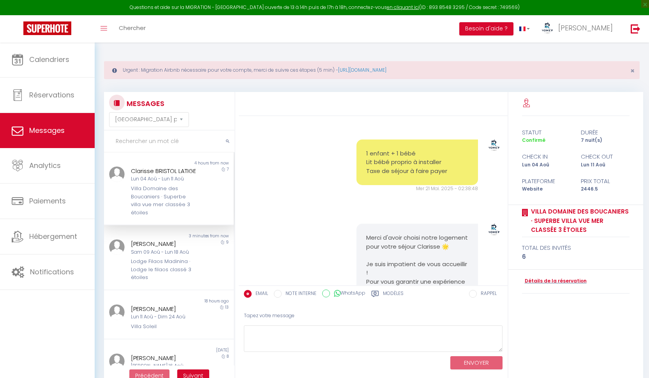
select select "message"
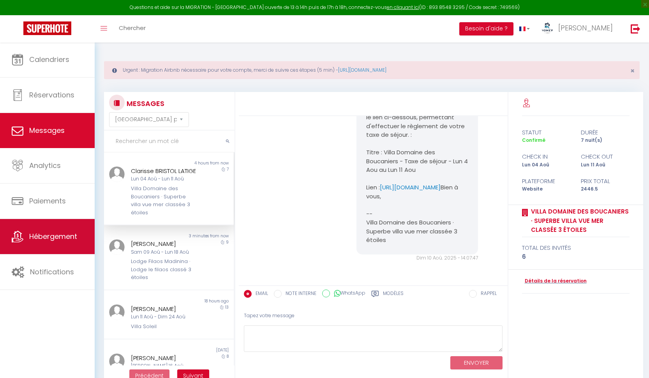
click at [51, 235] on span "Hébergement" at bounding box center [53, 236] width 48 height 10
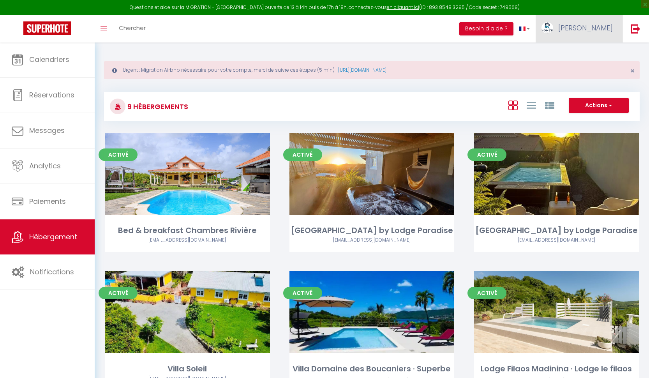
click at [608, 23] on span "Ronald" at bounding box center [585, 28] width 55 height 10
click at [588, 52] on link "Paramètres" at bounding box center [591, 53] width 58 height 13
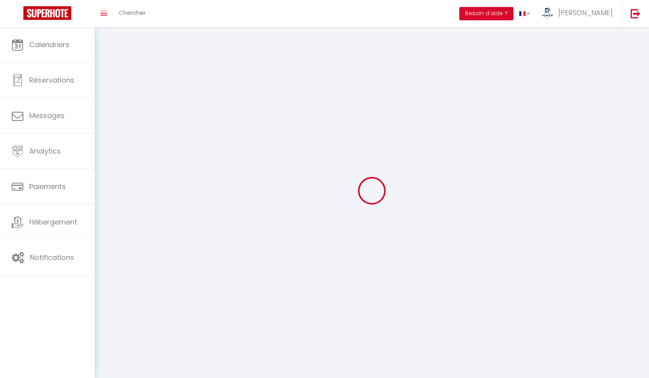
select select
type input "Ronald"
type input "Placide"
type input "0696449400"
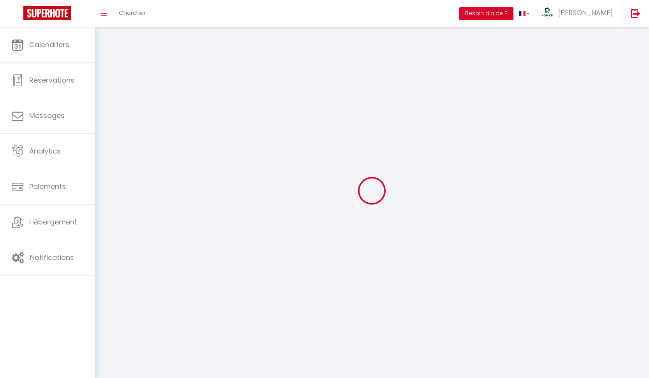
type input "Habitation Rivière"
type input "97290"
type input "Le Marin"
type input "UPCLvkbjZRRc0rsR8KG827jJn"
type input "FyiEBV9DoLIUJ5uCgrhpYfnAx"
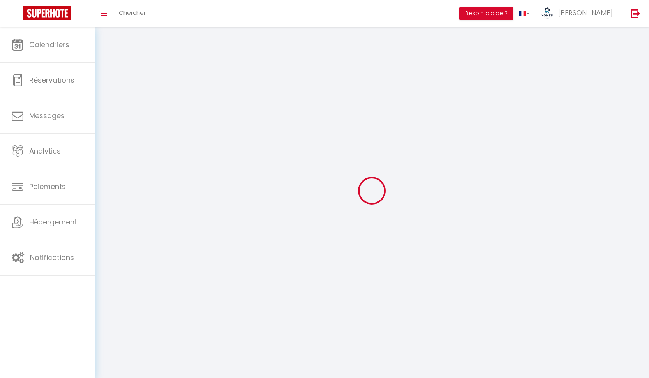
select select "136"
select select "28"
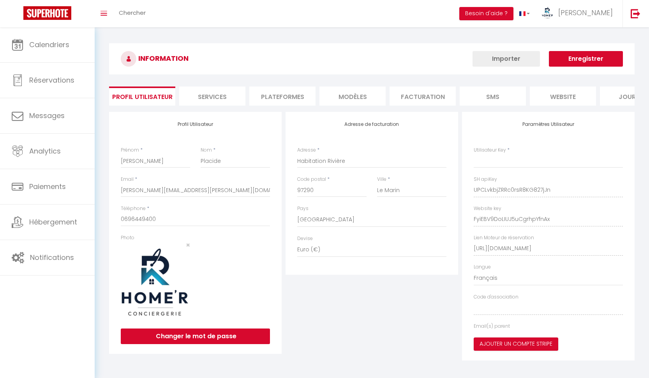
type input "UPCLvkbjZRRc0rsR8KG827jJn"
type input "FyiEBV9DoLIUJ5uCgrhpYfnAx"
type input "https://app.superhote.com/#/get-available-rentals/FyiEBV9DoLIUJ5uCgrhpYfnAx"
select select "fr"
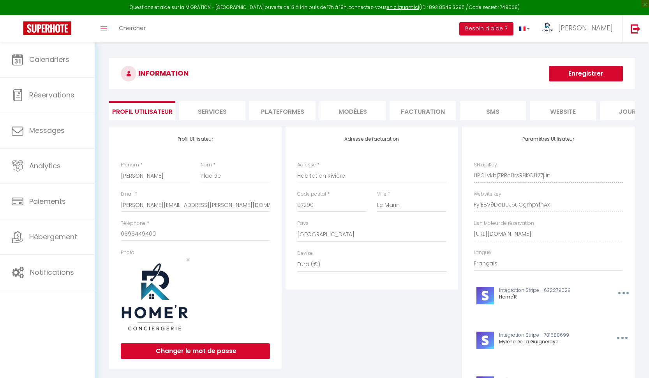
click at [561, 109] on li "website" at bounding box center [562, 110] width 66 height 19
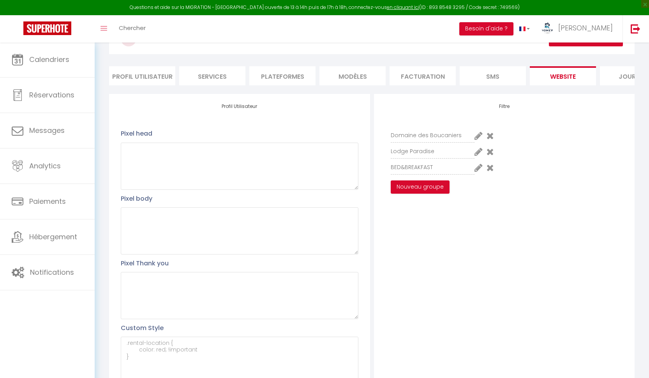
scroll to position [35, 0]
click at [477, 169] on icon at bounding box center [478, 167] width 8 height 9
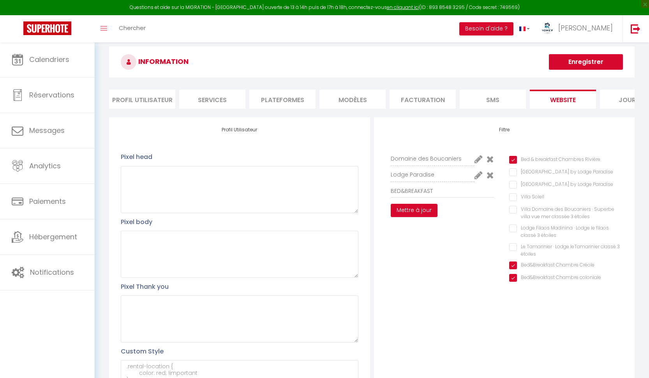
scroll to position [12, 0]
click at [349, 286] on p "Pixel Thank you" at bounding box center [239, 286] width 237 height 10
click at [400, 292] on div "Filtre Domaine des Boucaniers Lodge Paradise BED&BREAKFAST Mettre à jour Bed & …" at bounding box center [504, 268] width 260 height 303
click at [543, 120] on div "Filtre Domaine des Boucaniers Lodge Paradise BED&BREAKFAST Mettre à jour Bed & …" at bounding box center [504, 268] width 260 height 303
click at [424, 208] on button "Mettre à jour" at bounding box center [414, 209] width 47 height 13
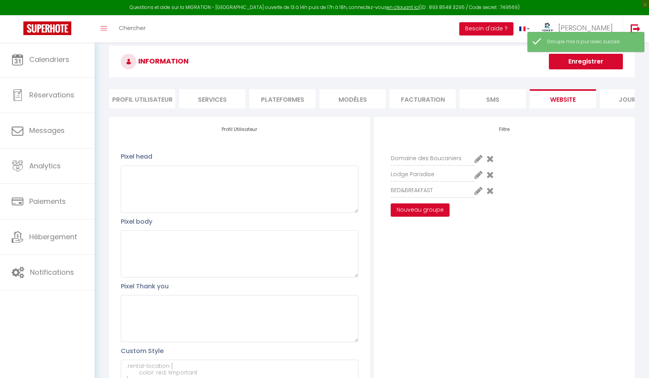
click at [601, 63] on button "Enregistrer" at bounding box center [586, 62] width 74 height 16
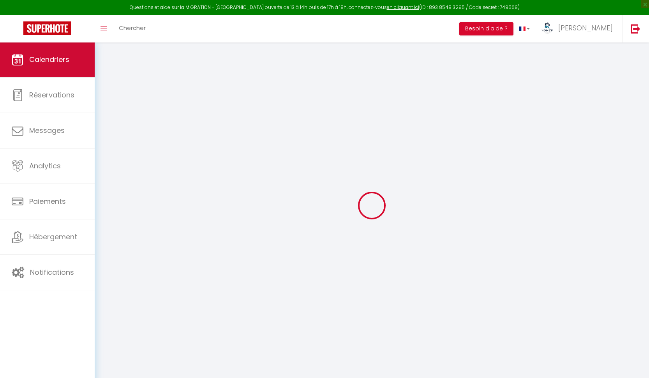
click at [54, 53] on link "Calendriers" at bounding box center [47, 59] width 95 height 35
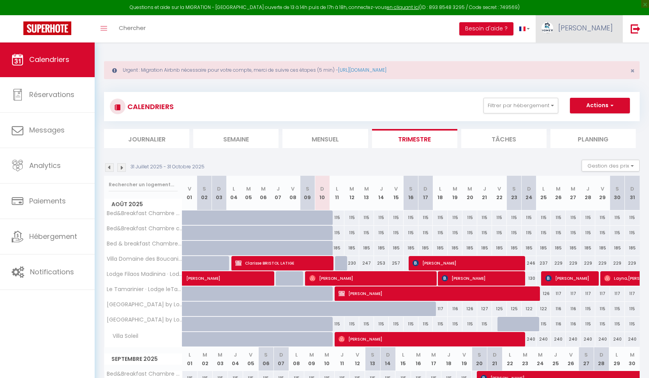
click at [596, 29] on span "Ronald" at bounding box center [585, 28] width 55 height 10
click at [586, 53] on link "Paramètres" at bounding box center [591, 53] width 58 height 13
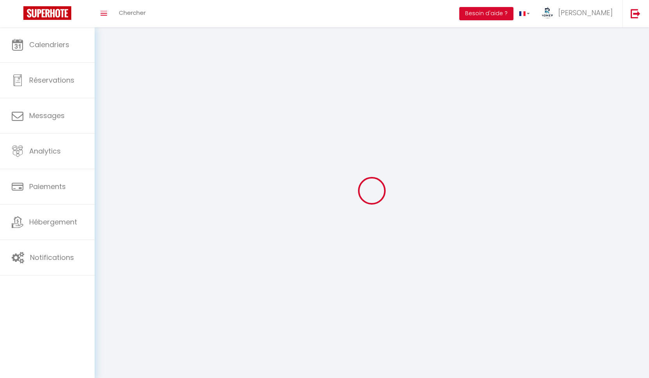
select select
type input "Ronald"
type input "Placide"
type input "0696449400"
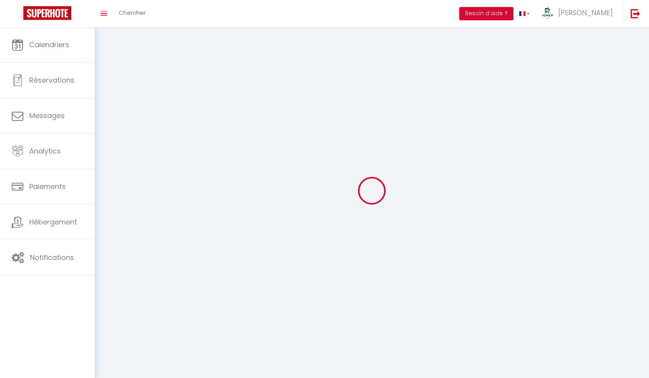
type input "Habitation Rivière"
type input "97290"
type input "Le Marin"
type input "UPCLvkbjZRRc0rsR8KG827jJn"
type input "FyiEBV9DoLIUJ5uCgrhpYfnAx"
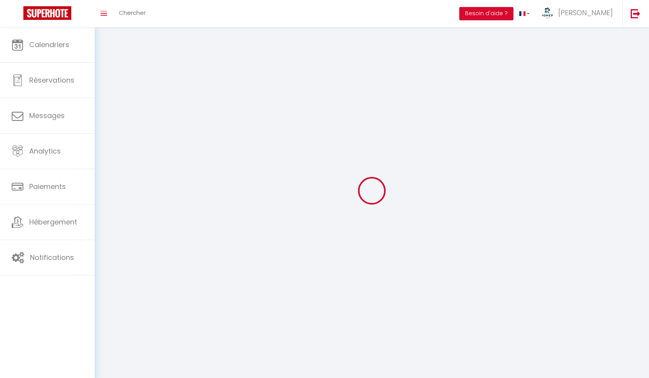
type input "https://app.superhote.com/#/get-available-rentals/FyiEBV9DoLIUJ5uCgrhpYfnAx"
select select "136"
select select "28"
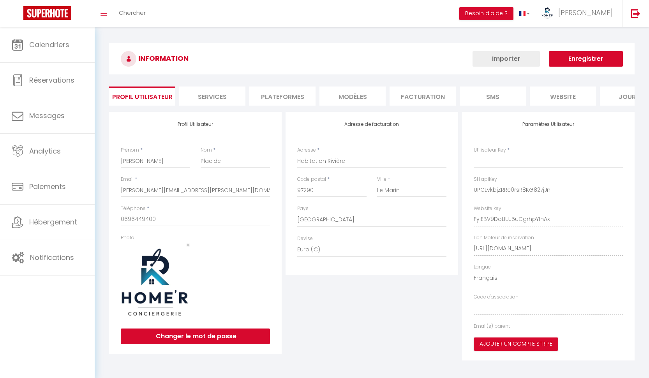
type input "UPCLvkbjZRRc0rsR8KG827jJn"
type input "FyiEBV9DoLIUJ5uCgrhpYfnAx"
type input "https://app.superhote.com/#/get-available-rentals/FyiEBV9DoLIUJ5uCgrhpYfnAx"
select select "fr"
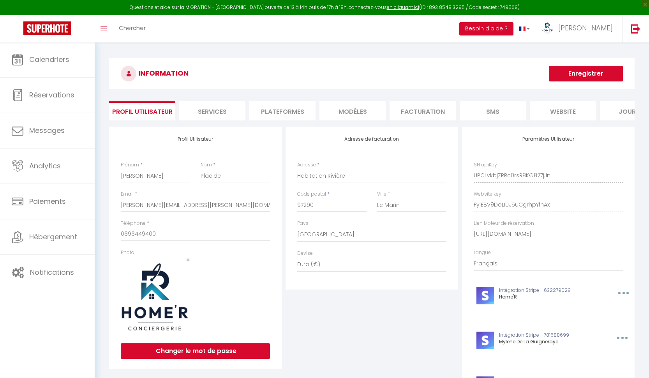
click at [522, 231] on div "Paramètres Utilisateur SH apiKey UPCLvkbjZRRc0rsR8KG827jJn Website key FyiEBV9D…" at bounding box center [548, 308] width 172 height 362
click at [564, 109] on li "website" at bounding box center [562, 110] width 66 height 19
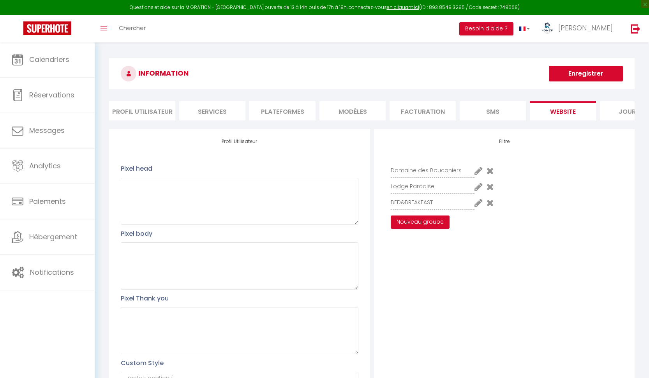
click at [278, 109] on li "Plateformes" at bounding box center [282, 110] width 66 height 19
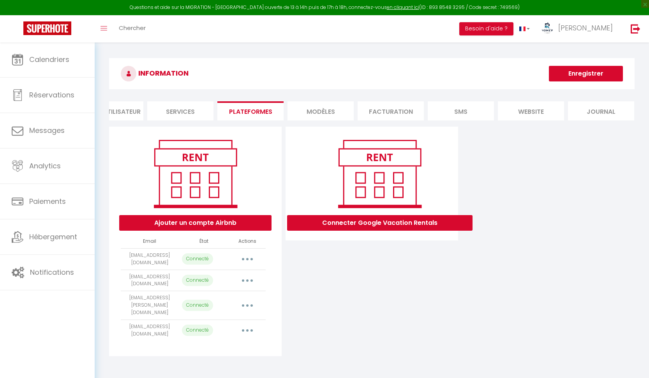
scroll to position [0, 32]
click at [538, 110] on li "website" at bounding box center [531, 110] width 66 height 19
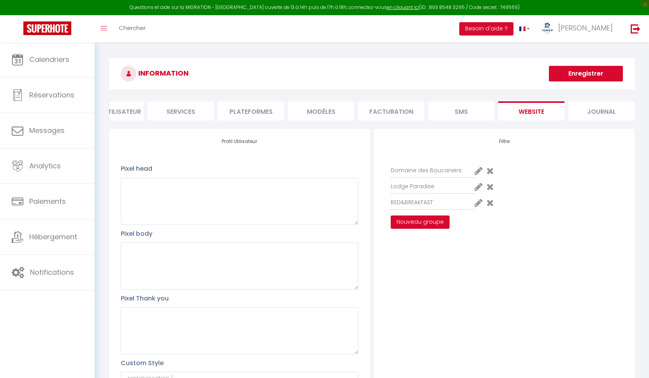
click at [477, 204] on icon at bounding box center [478, 202] width 8 height 9
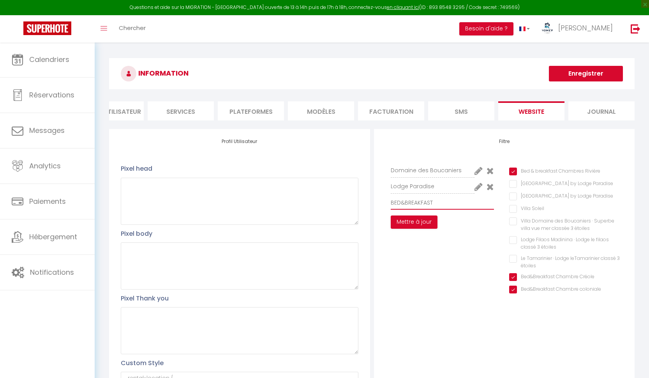
drag, startPoint x: 400, startPoint y: 201, endPoint x: 389, endPoint y: 201, distance: 11.3
click at [389, 201] on div "BED&BREAKFAST" at bounding box center [442, 202] width 114 height 14
click at [391, 200] on input "BED&BREAKFAST" at bounding box center [442, 202] width 103 height 14
drag, startPoint x: 433, startPoint y: 201, endPoint x: 383, endPoint y: 198, distance: 49.9
click at [383, 198] on div "Domaine des Boucaniers Lodge Paradise BED&BREAKFAST Mettre à jour" at bounding box center [442, 231] width 124 height 134
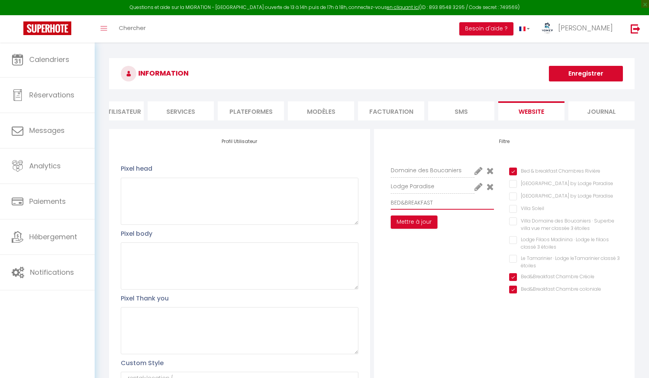
click at [391, 199] on input "BED&BREAKFAST" at bounding box center [442, 202] width 103 height 14
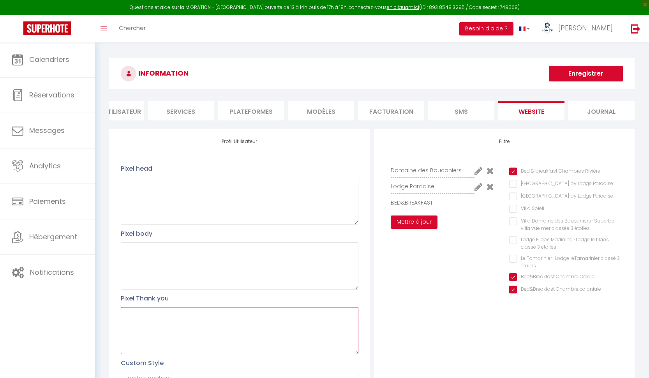
click at [270, 307] on textarea at bounding box center [239, 330] width 237 height 47
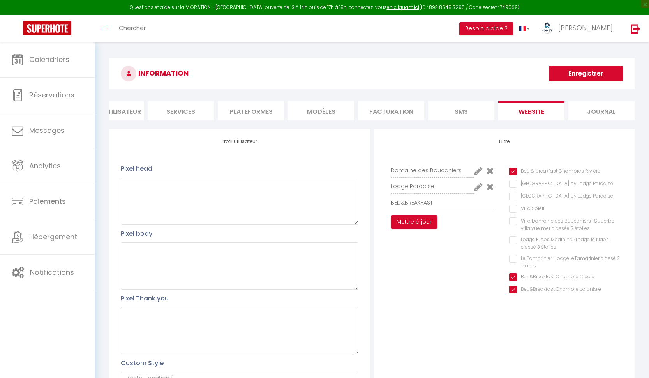
click at [175, 111] on li "Services" at bounding box center [181, 110] width 66 height 19
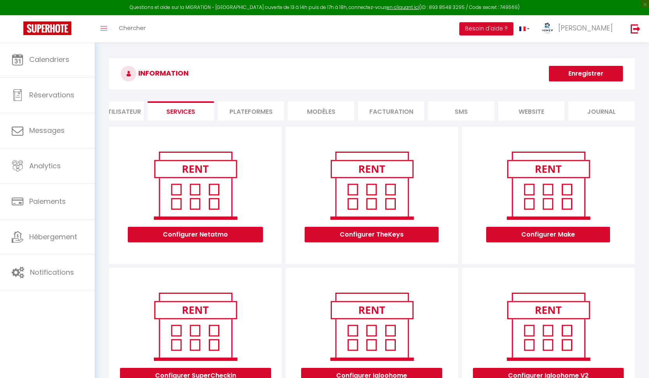
click at [242, 102] on li "Plateformes" at bounding box center [251, 110] width 66 height 19
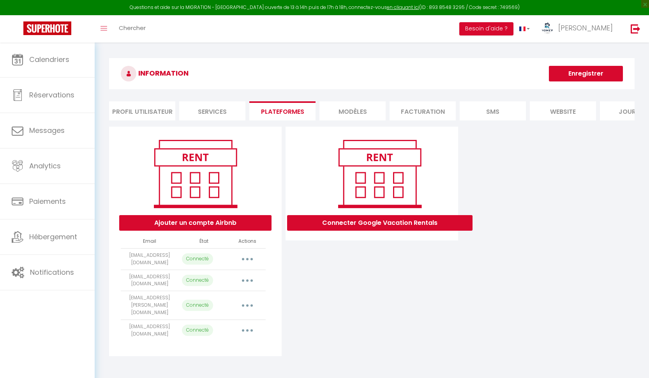
click at [151, 111] on li "Profil Utilisateur" at bounding box center [142, 110] width 66 height 19
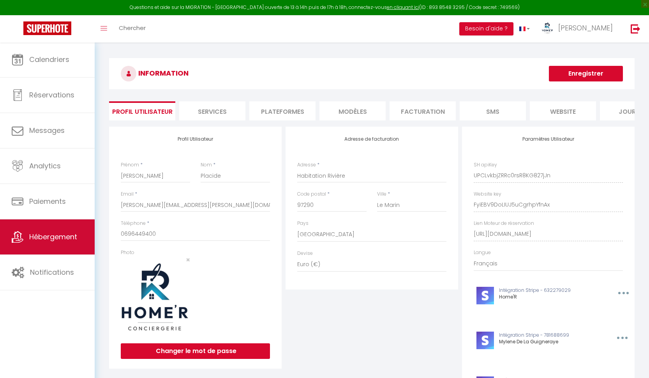
click at [56, 239] on span "Hébergement" at bounding box center [53, 237] width 48 height 10
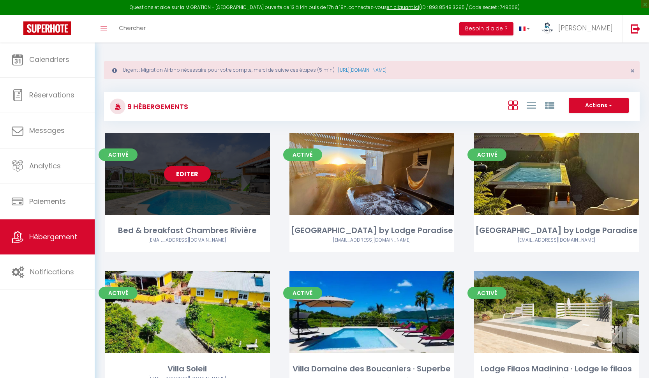
click at [247, 192] on div "Editer" at bounding box center [187, 174] width 165 height 82
select select "3"
select select "2"
select select "1"
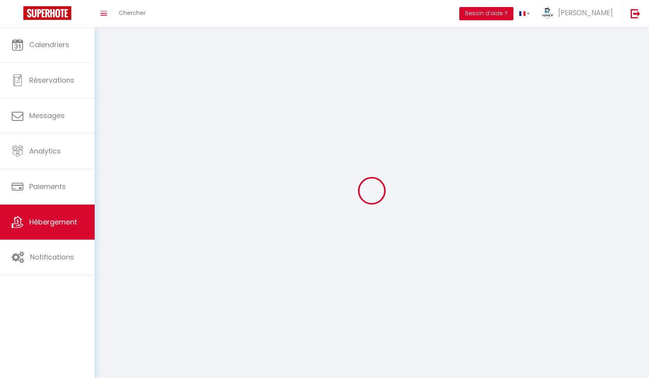
select select
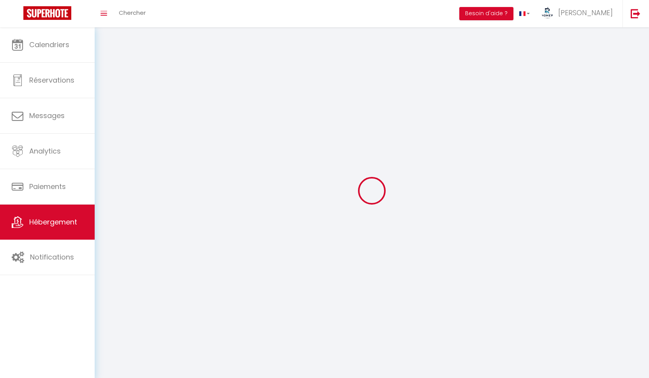
select select
checkbox input "false"
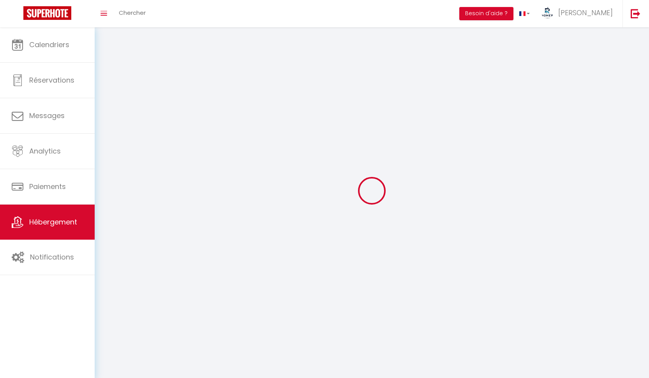
select select
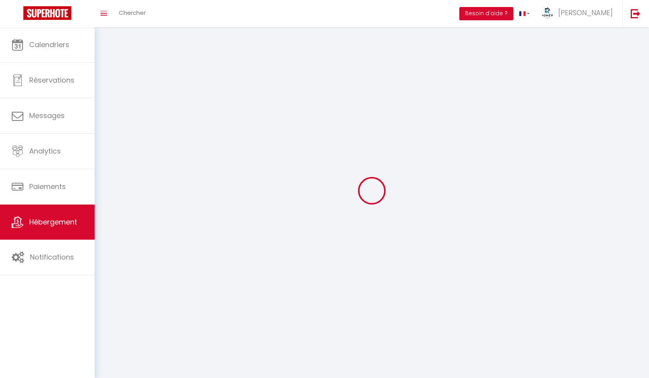
select select
checkbox input "false"
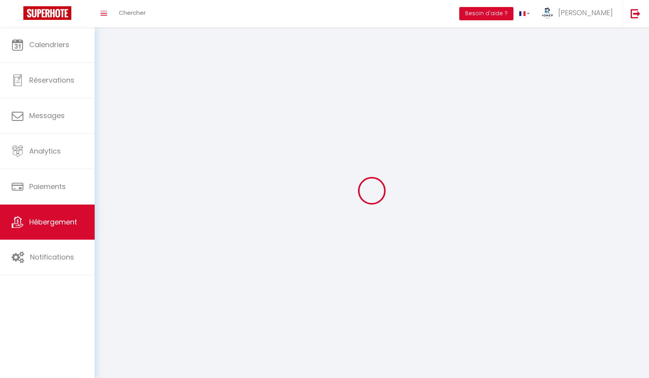
checkbox input "false"
select select
select select "1"
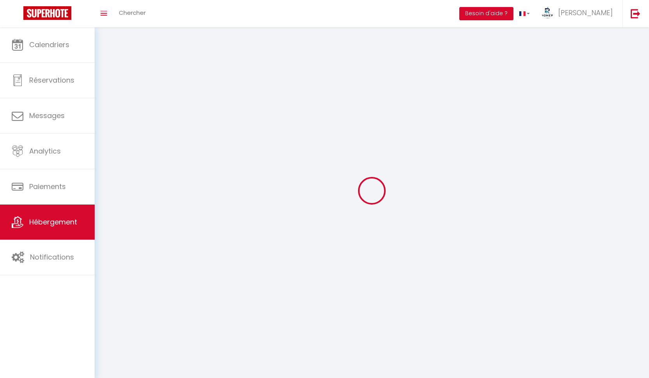
select select
select select "28"
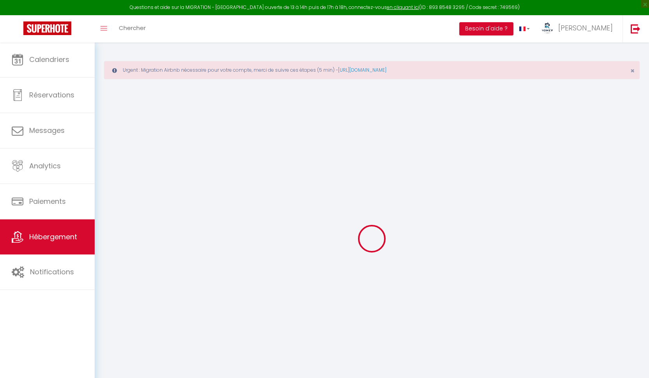
select select
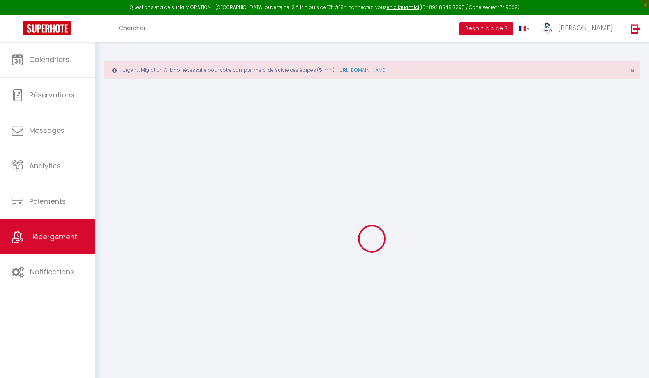
select select
checkbox input "false"
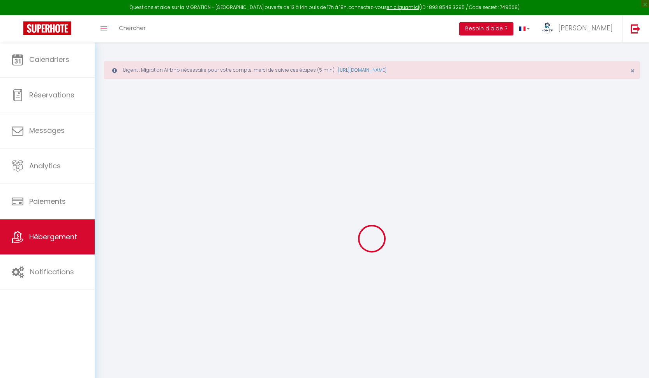
select select
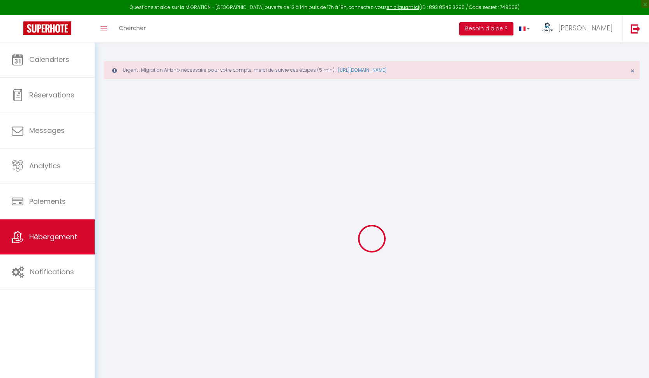
select select
checkbox input "false"
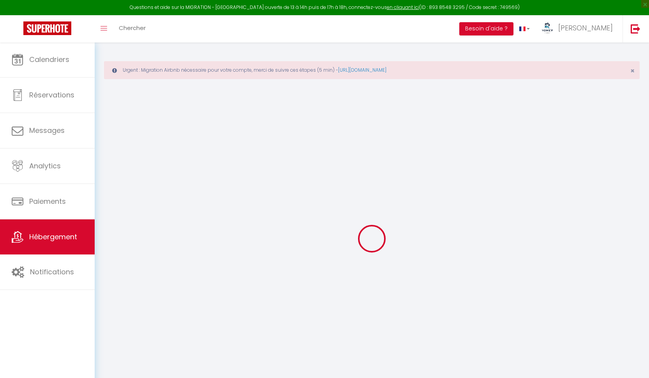
checkbox input "false"
select select
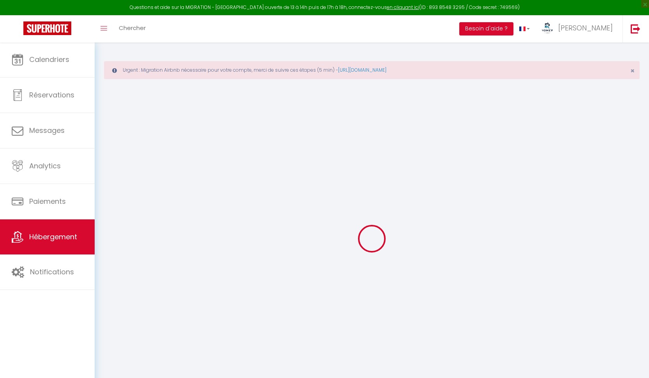
select select
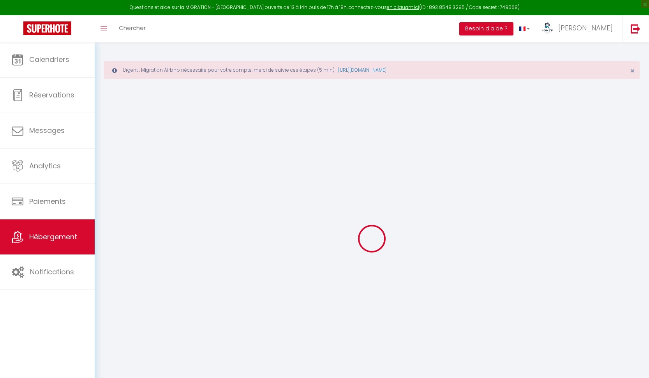
checkbox input "false"
select select
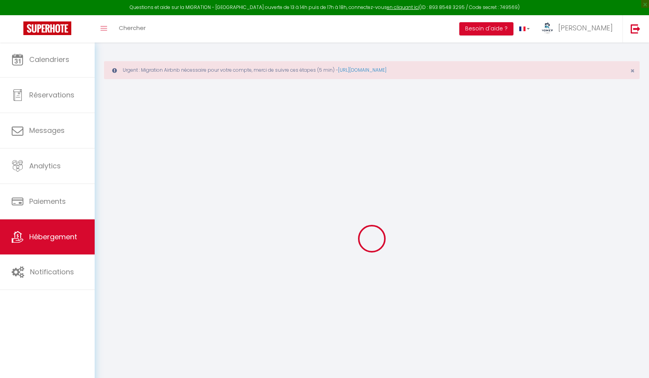
select select
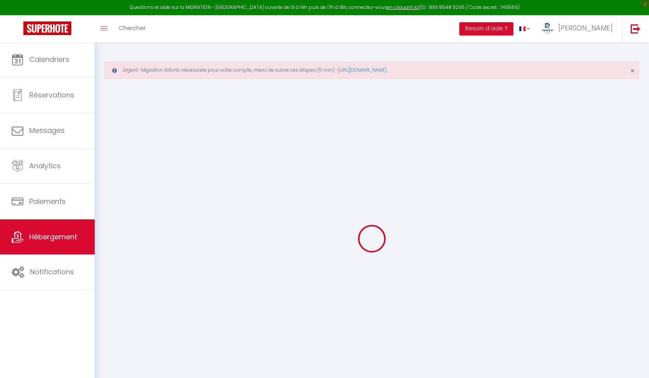
select select
checkbox input "false"
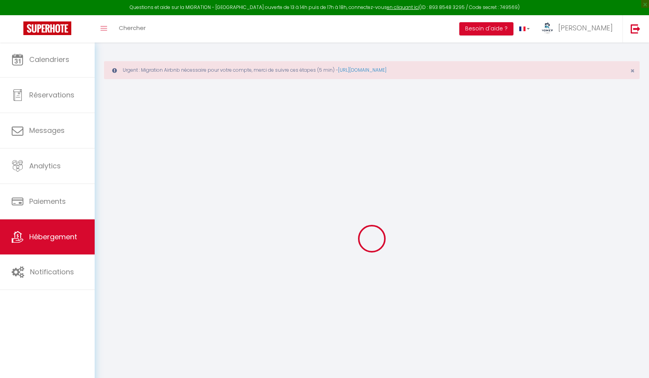
checkbox input "false"
select select
type input "Bed & breakfast Chambres Rivière"
type input "Marie-Francoise"
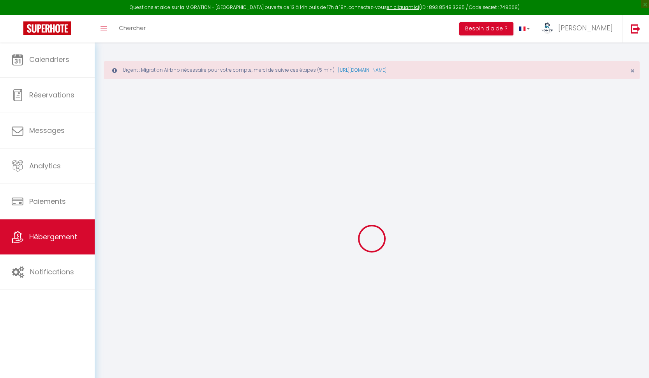
type input "Placide"
type input "Habitation Rivière"
type input "97290"
type input "Le Marin"
select select "bnb"
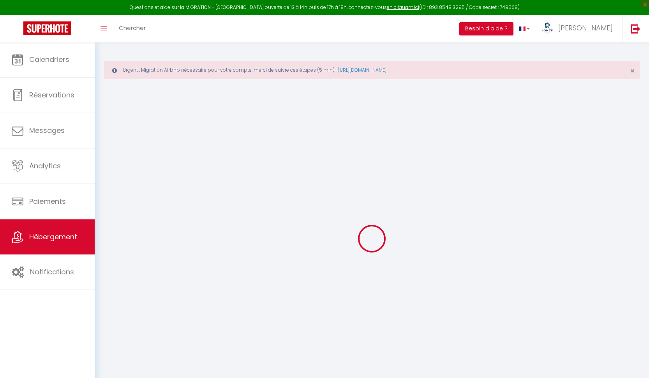
select select "2"
type input "185"
type input "120"
type input "5.50"
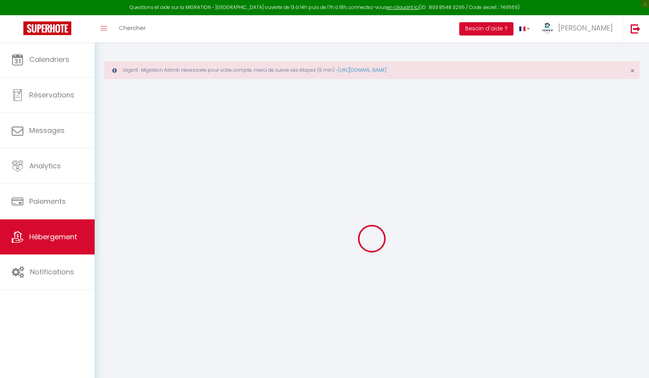
type input "3.30"
select select
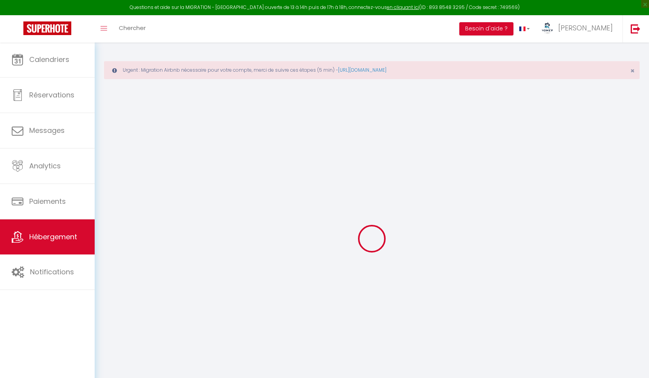
select select
type input "Habitation Rivière"
type input "97290"
type input "Le Marin"
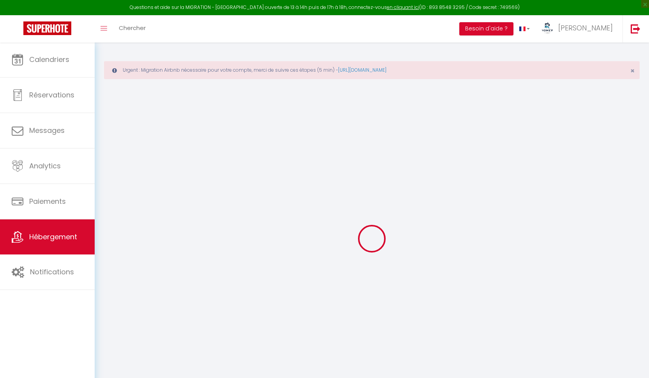
select select "136"
type input "contact@home-r.fr"
select select "11420"
checkbox input "false"
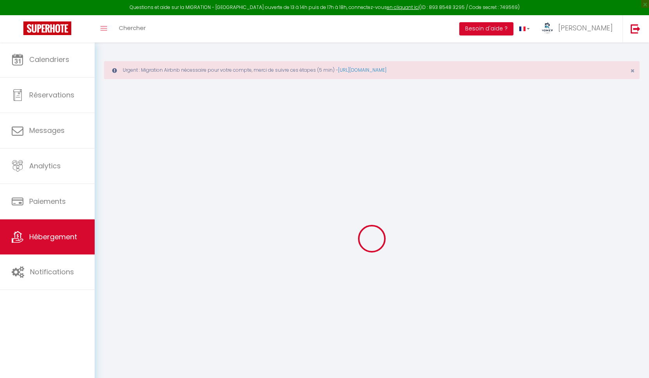
checkbox input "false"
radio input "true"
type input "120"
type input "0"
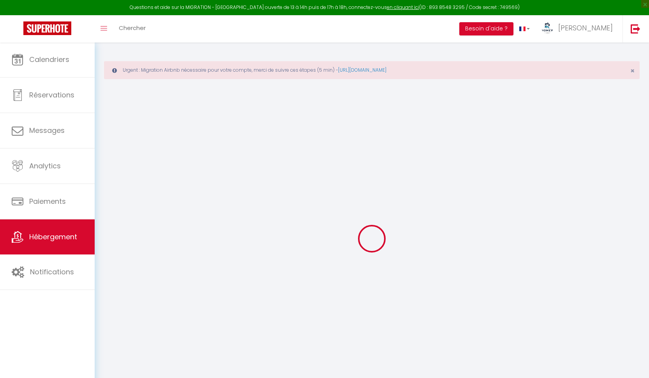
type input "0"
checkbox input "false"
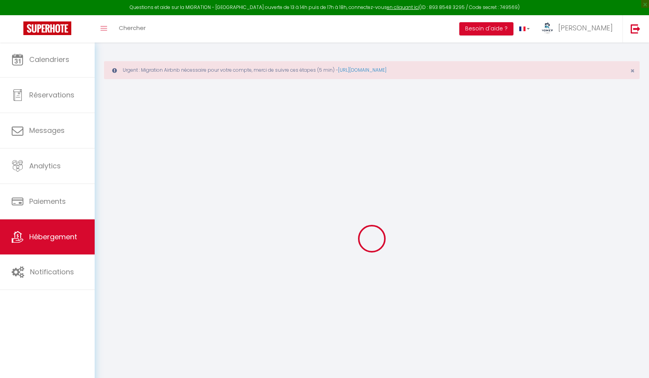
checkbox input "false"
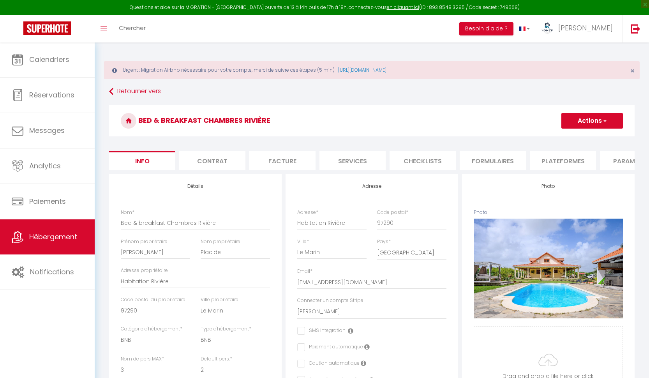
checkbox input "false"
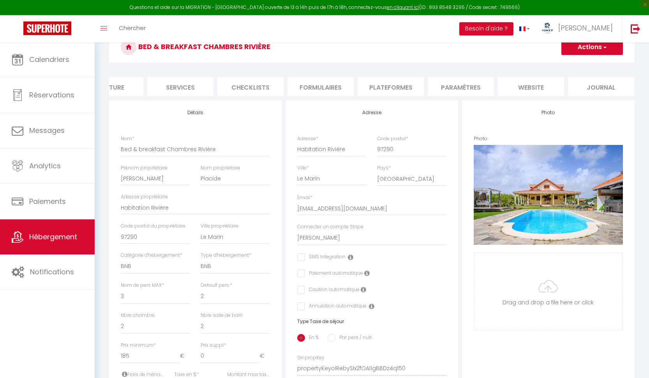
scroll to position [0, 172]
click at [527, 83] on li "website" at bounding box center [531, 86] width 66 height 19
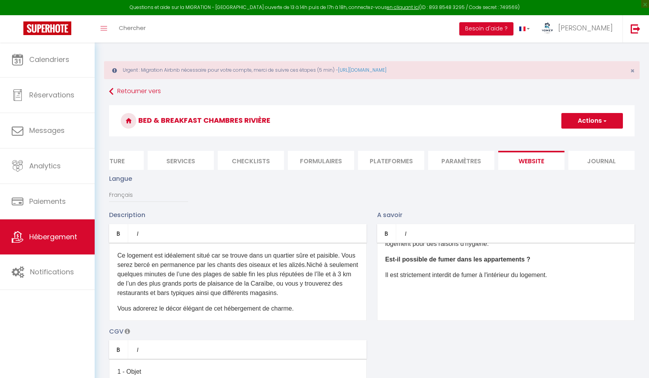
click at [451, 160] on li "Paramètres" at bounding box center [461, 160] width 66 height 19
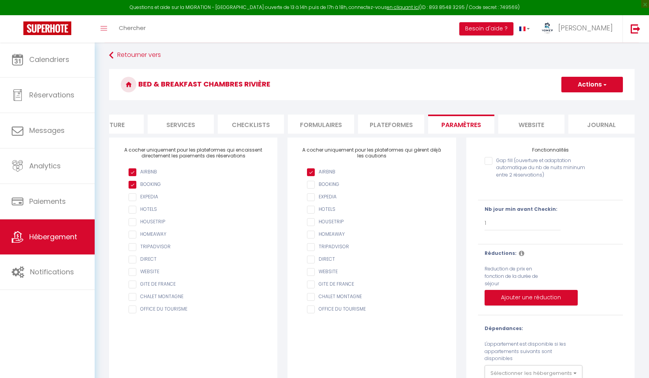
scroll to position [40, 0]
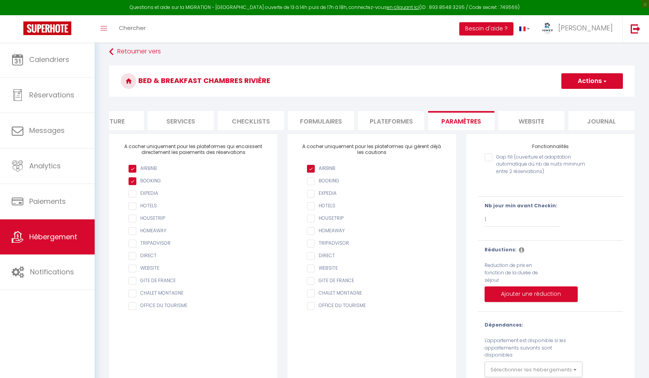
click at [37, 244] on link "Hébergement" at bounding box center [47, 236] width 95 height 35
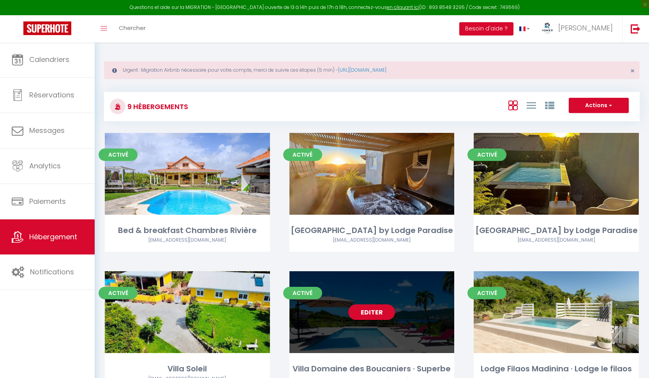
click at [355, 291] on div "Editer" at bounding box center [371, 312] width 165 height 82
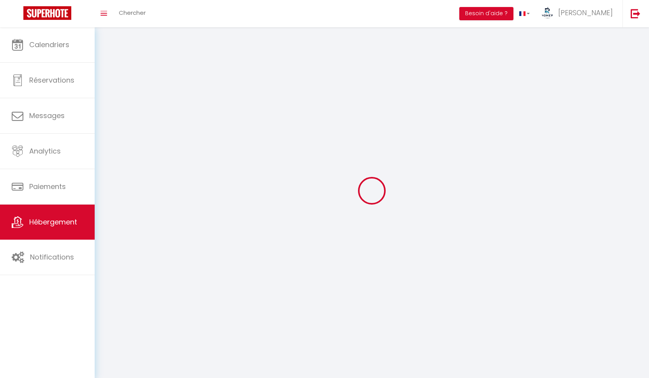
select select "1"
select select
select select "28"
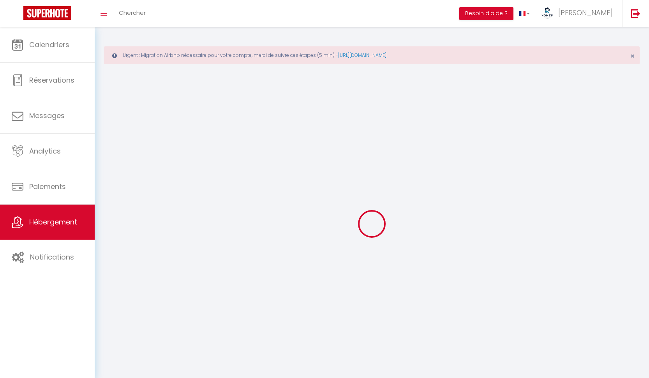
select select
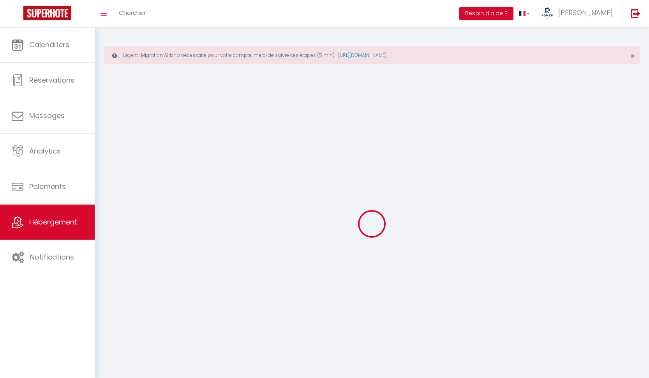
select select
checkbox input "false"
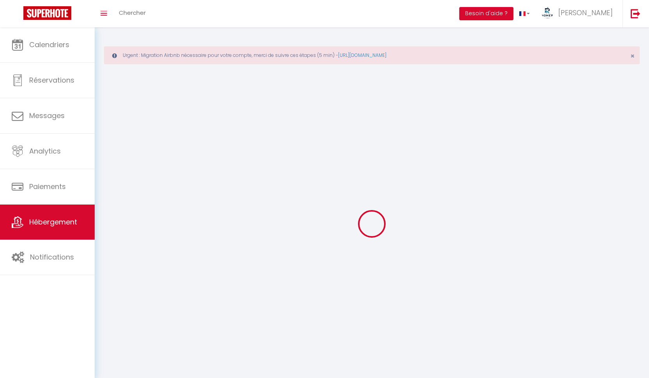
select select
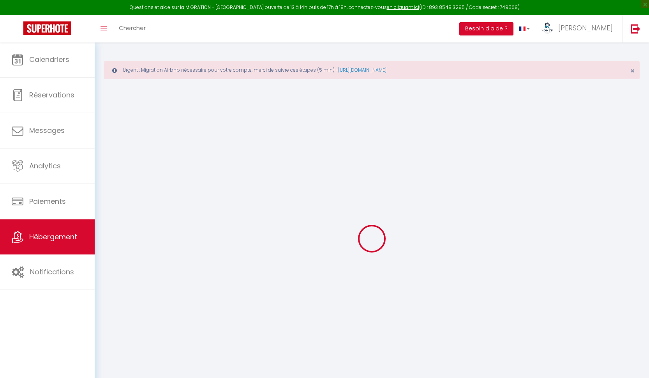
select select
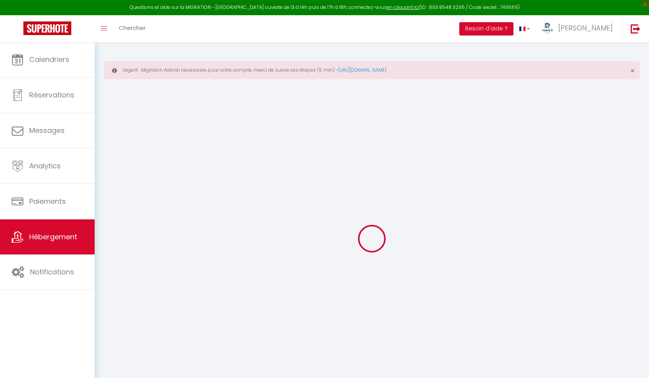
select select
checkbox input "false"
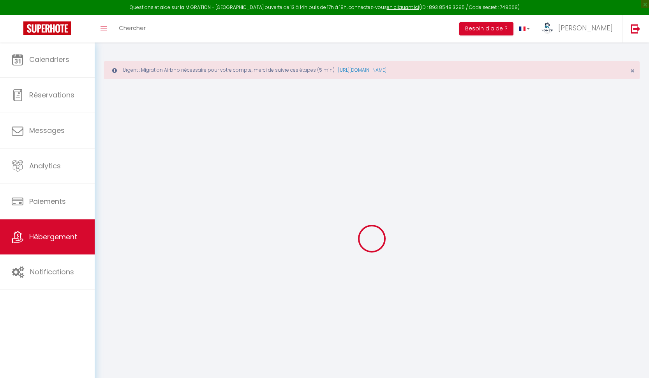
select select
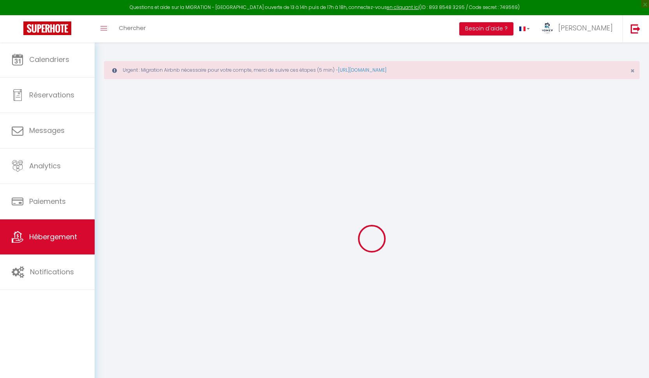
select select
checkbox input "false"
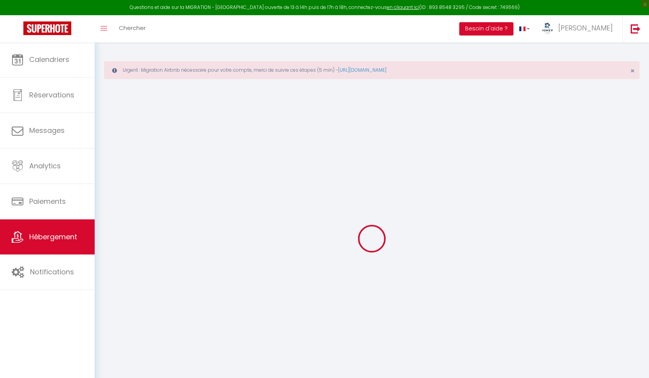
checkbox input "false"
select select
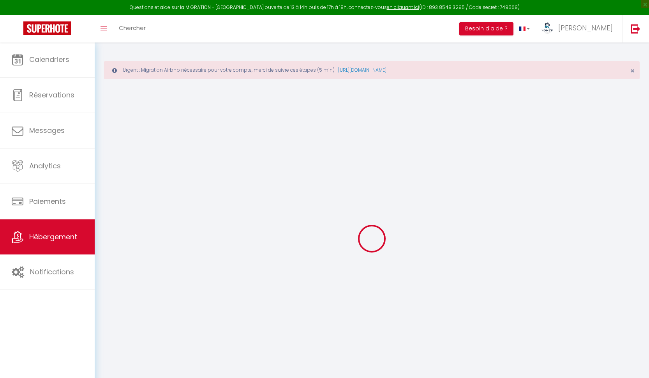
select select
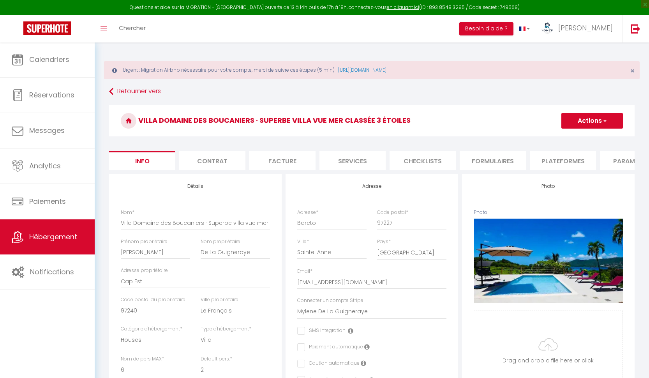
click at [475, 159] on li "Formulaires" at bounding box center [492, 160] width 66 height 19
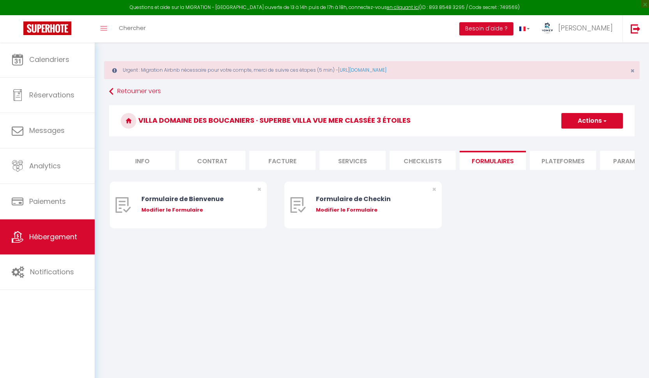
click at [343, 158] on li "Services" at bounding box center [352, 160] width 66 height 19
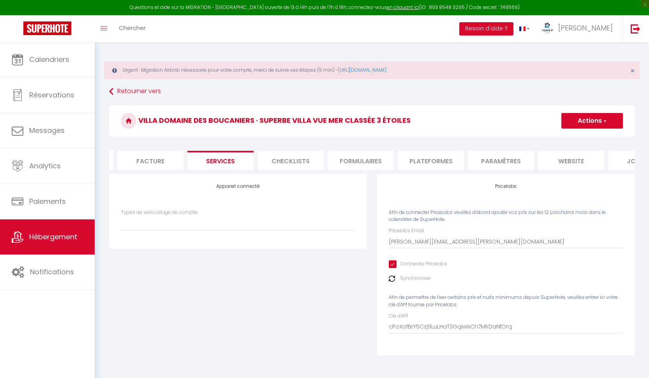
scroll to position [0, 134]
click at [425, 160] on li "Plateformes" at bounding box center [428, 160] width 66 height 19
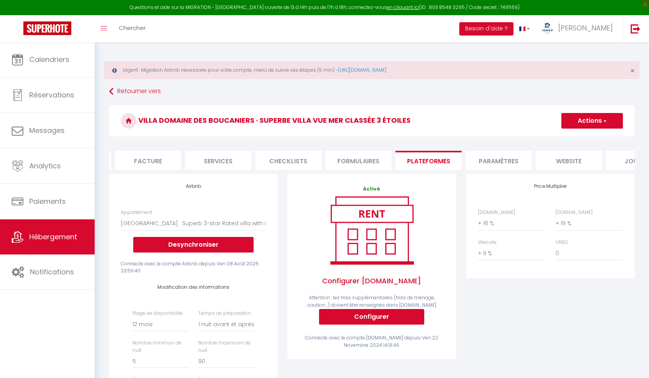
click at [492, 158] on li "Paramètres" at bounding box center [498, 160] width 66 height 19
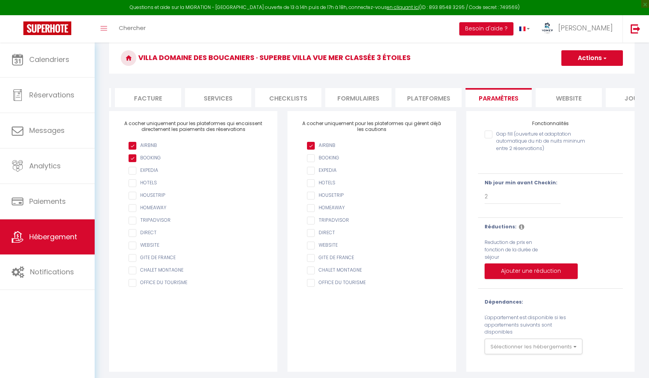
scroll to position [62, 0]
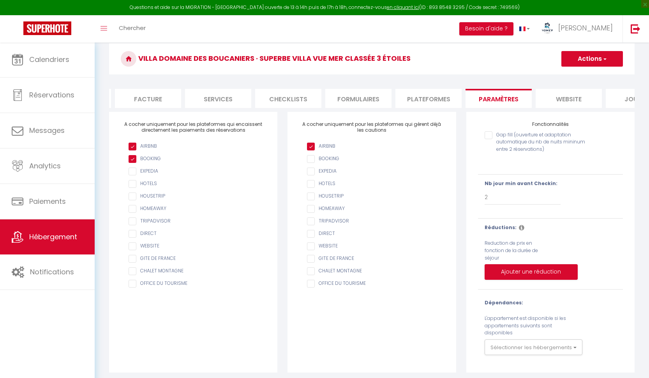
click at [567, 99] on li "website" at bounding box center [568, 98] width 66 height 19
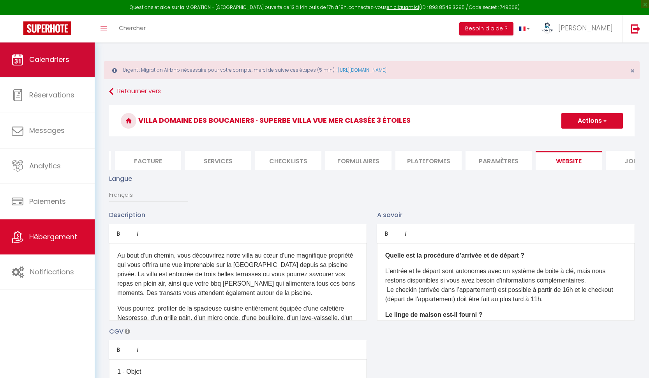
click at [49, 51] on link "Calendriers" at bounding box center [47, 59] width 95 height 35
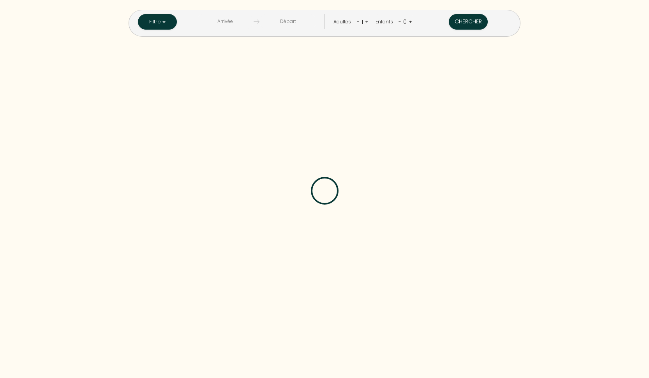
checkbox Boucaniers "false"
checkbox Paradise "false"
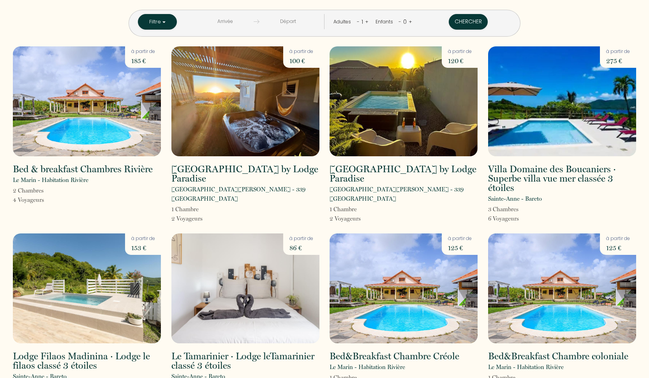
click at [169, 21] on button "Filtre" at bounding box center [157, 22] width 39 height 16
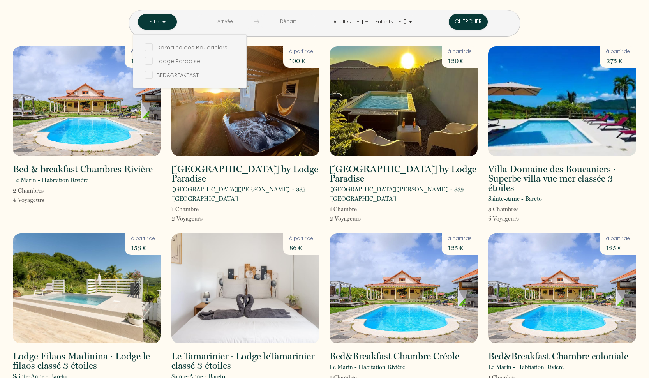
click at [153, 77] on input "checkbox" at bounding box center [195, 74] width 101 height 8
checkbox input "true"
checkbox Boucaniers "false"
click at [452, 25] on button "Chercher" at bounding box center [468, 22] width 39 height 16
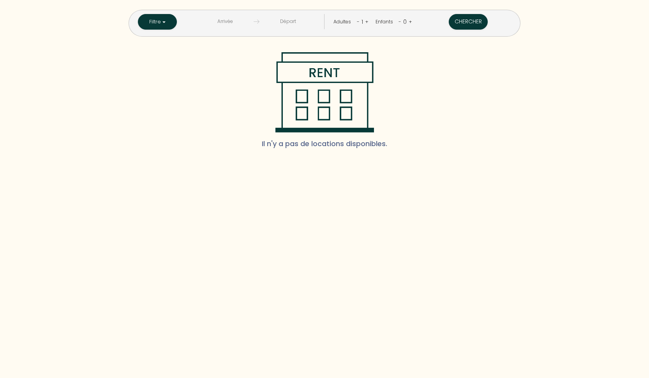
click at [170, 20] on button "Filtre" at bounding box center [157, 22] width 39 height 16
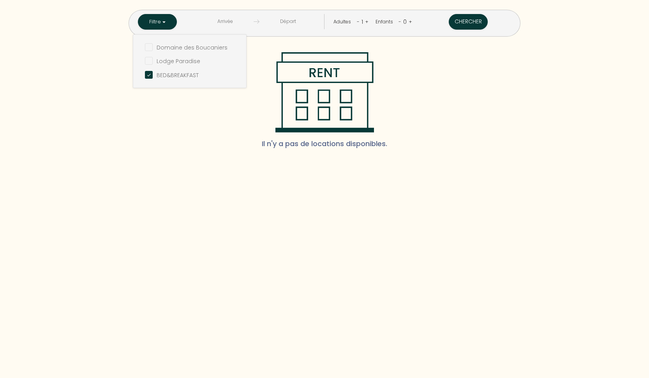
click at [151, 62] on Paradise "checkbox" at bounding box center [195, 60] width 101 height 8
checkbox Paradise "true"
checkbox Boucaniers "false"
click at [150, 76] on input "checkbox" at bounding box center [195, 74] width 101 height 8
checkbox input "false"
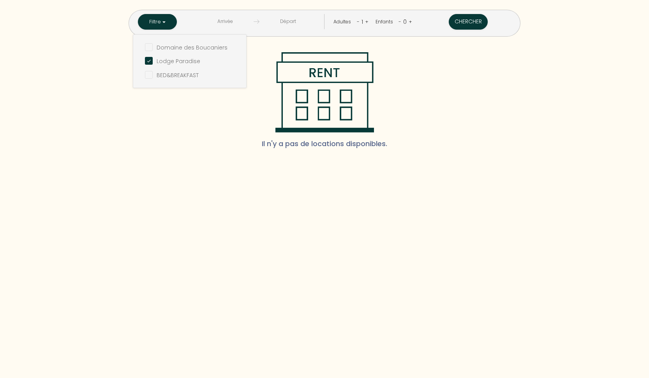
checkbox Boucaniers "false"
click at [462, 18] on button "Chercher" at bounding box center [468, 22] width 39 height 16
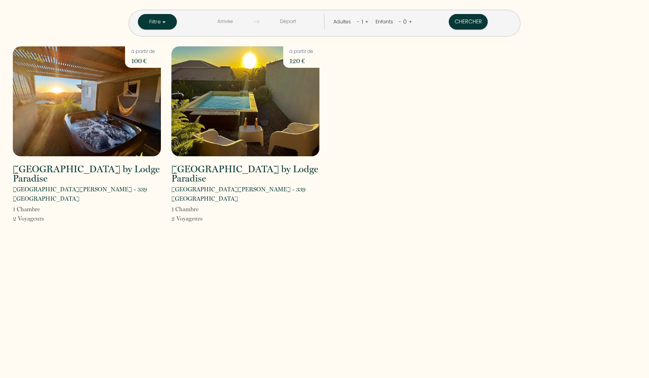
click at [167, 24] on button "Filtre" at bounding box center [157, 22] width 39 height 16
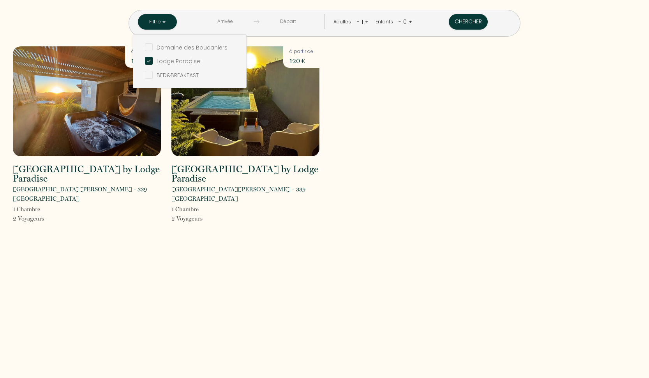
click at [150, 76] on input "checkbox" at bounding box center [195, 74] width 101 height 8
checkbox input "true"
checkbox Boucaniers "false"
click at [151, 61] on Paradise "checkbox" at bounding box center [195, 60] width 101 height 8
checkbox Paradise "false"
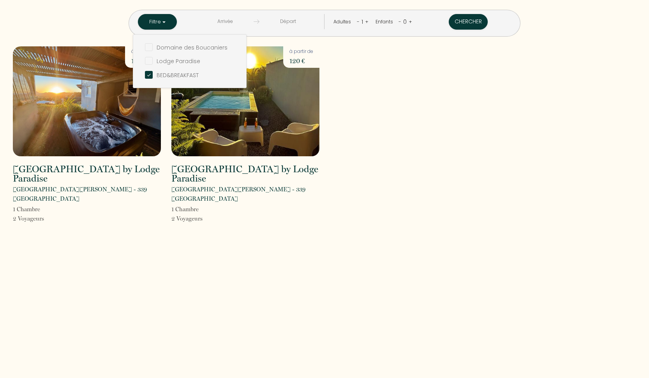
checkbox Boucaniers "false"
click at [461, 22] on button "Chercher" at bounding box center [468, 22] width 39 height 16
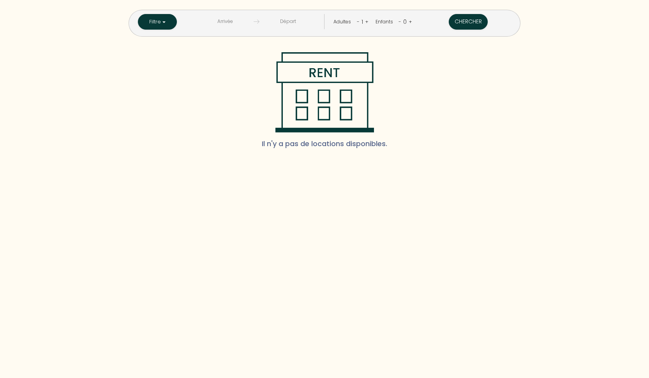
click at [237, 19] on input "text" at bounding box center [225, 21] width 57 height 15
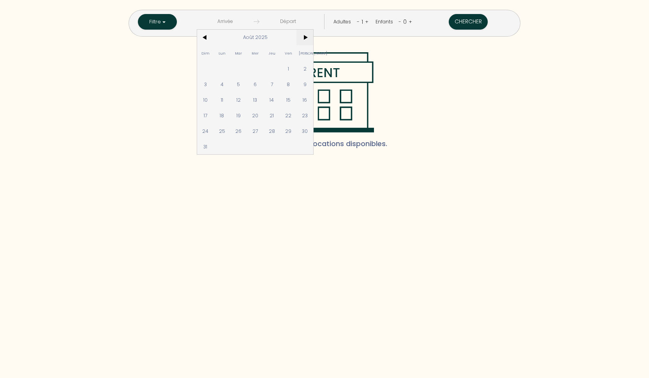
click at [308, 33] on span ">" at bounding box center [304, 38] width 17 height 16
click at [207, 36] on span "<" at bounding box center [205, 38] width 17 height 16
click at [239, 117] on span "19" at bounding box center [238, 115] width 17 height 16
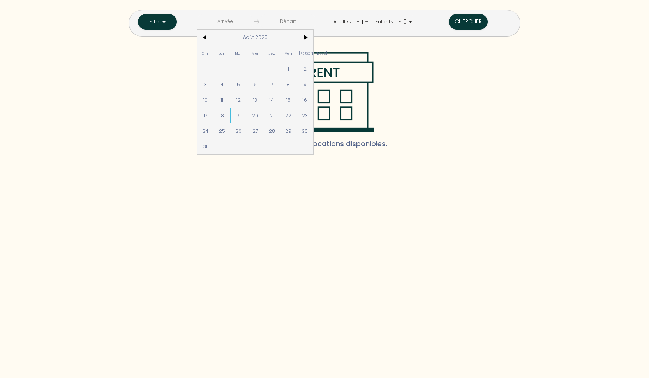
type input "Mar 19 Août 2025"
type input "Mer 20 Août 2025"
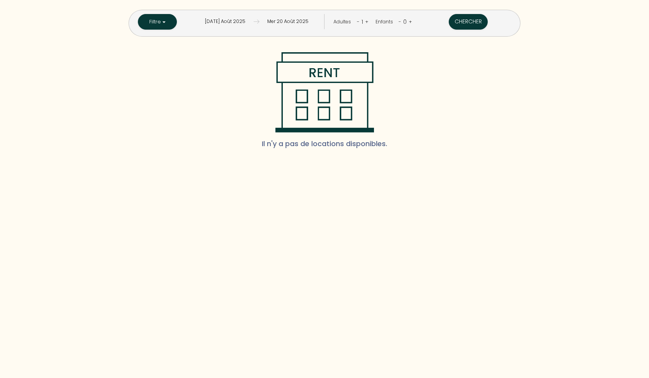
click at [280, 25] on input "Mer 20 Août 2025" at bounding box center [287, 21] width 57 height 15
click at [236, 67] on div "Il n'y a pas de locations disponibles." at bounding box center [324, 103] width 633 height 103
click at [466, 20] on button "Chercher" at bounding box center [468, 22] width 39 height 16
click at [169, 26] on button "Filtre" at bounding box center [157, 22] width 39 height 16
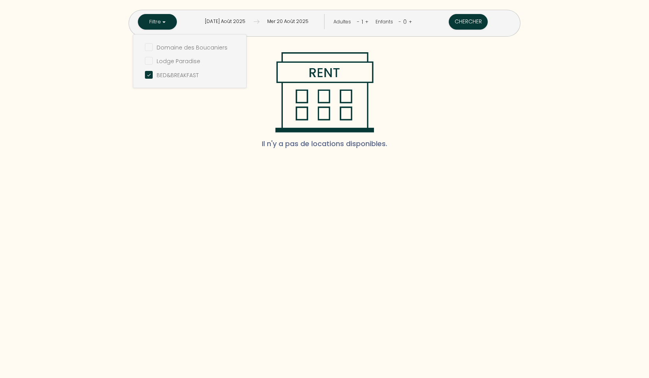
click at [152, 46] on Boucaniers "checkbox" at bounding box center [195, 47] width 101 height 8
checkbox Boucaniers "true"
click at [151, 74] on input "checkbox" at bounding box center [195, 74] width 101 height 8
checkbox input "false"
click at [462, 18] on button "Chercher" at bounding box center [468, 22] width 39 height 16
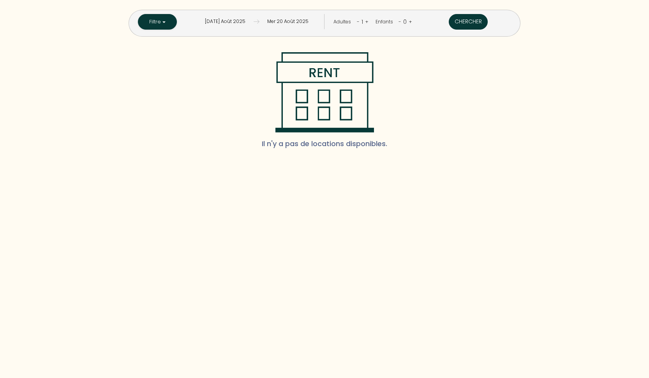
click at [462, 21] on button "Chercher" at bounding box center [468, 22] width 39 height 16
click at [167, 21] on button "Filtre" at bounding box center [157, 22] width 39 height 16
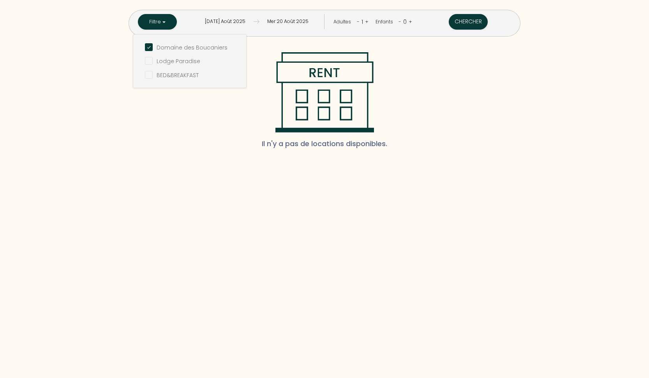
click at [154, 62] on Paradise "checkbox" at bounding box center [195, 60] width 101 height 8
checkbox Paradise "true"
click at [148, 76] on input "checkbox" at bounding box center [195, 74] width 101 height 8
checkbox input "true"
click at [459, 16] on button "Chercher" at bounding box center [468, 22] width 39 height 16
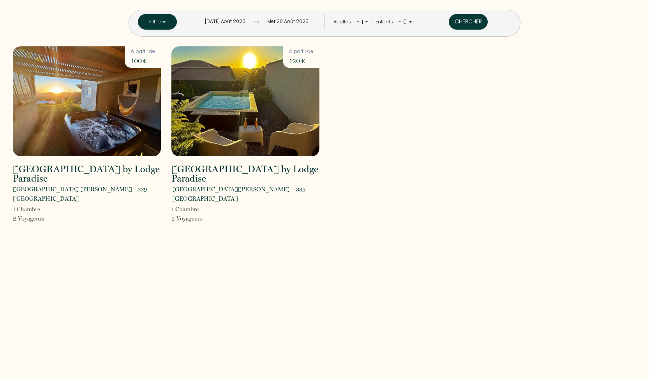
click at [457, 20] on button "Chercher" at bounding box center [468, 22] width 39 height 16
click at [217, 19] on input "Mar 19 Août 2025" at bounding box center [225, 21] width 57 height 15
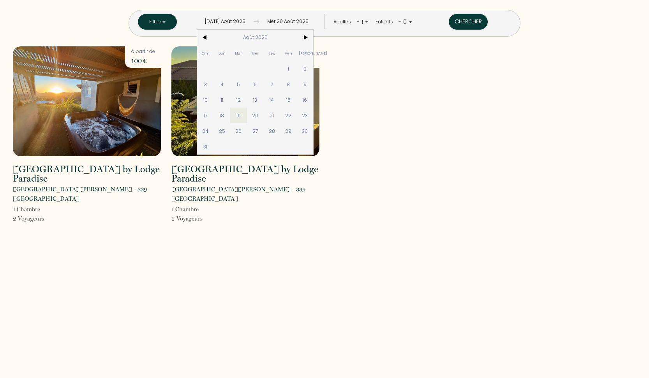
click at [250, 21] on input "Mar 19 Août 2025" at bounding box center [225, 21] width 57 height 15
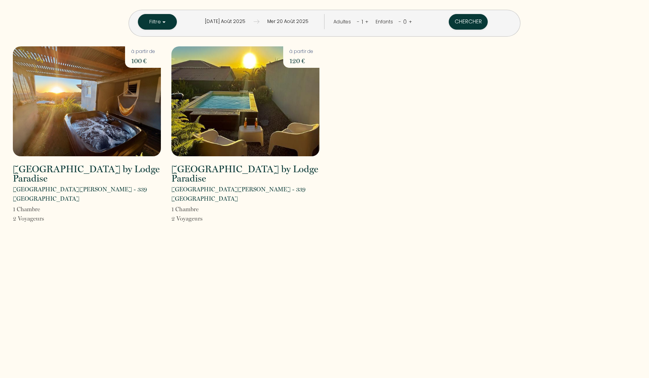
click at [244, 20] on input "Mar 19 Août 2025" at bounding box center [225, 21] width 57 height 15
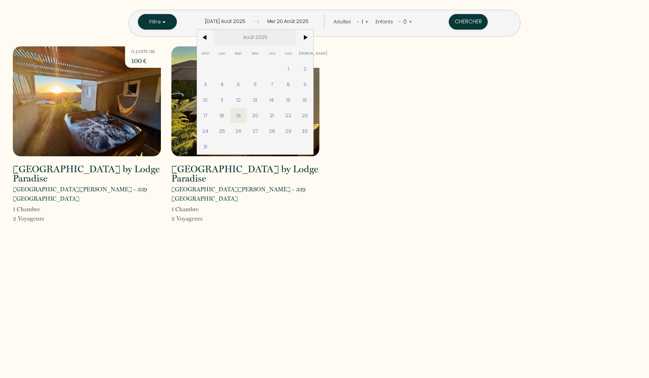
click at [260, 37] on span "Août 2025" at bounding box center [255, 38] width 83 height 16
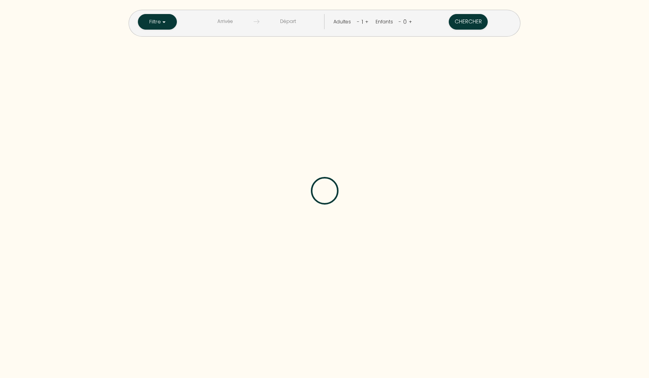
checkbox Boucaniers "false"
checkbox Paradise "false"
checkbox input "false"
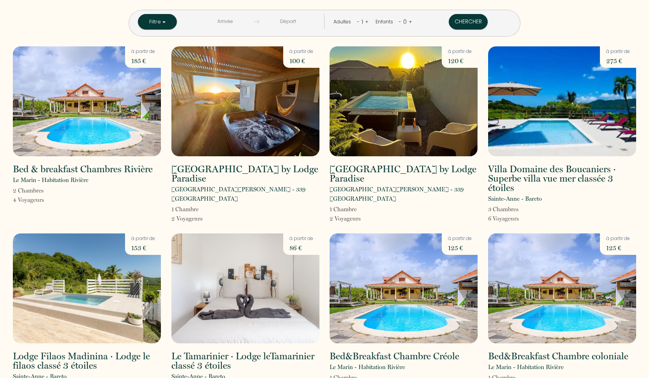
click at [168, 18] on button "Filtre" at bounding box center [157, 22] width 39 height 16
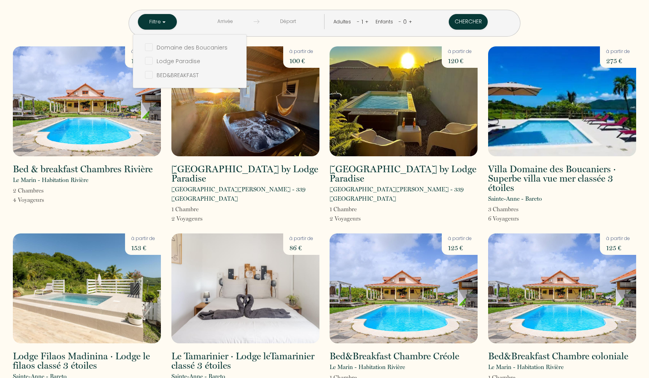
click at [151, 47] on Boucaniers "checkbox" at bounding box center [195, 47] width 101 height 8
checkbox Boucaniers "true"
checkbox Paradise "false"
checkbox input "false"
click at [474, 18] on button "Chercher" at bounding box center [468, 22] width 39 height 16
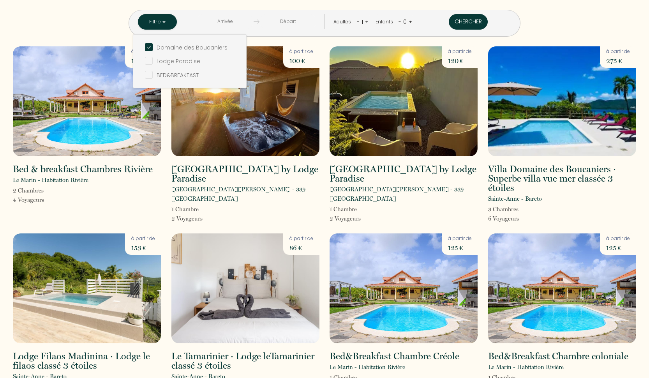
checkbox Paradise "false"
checkbox input "false"
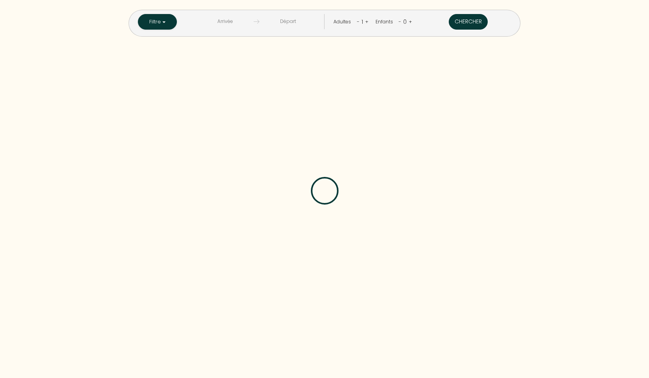
checkbox Paradise "false"
checkbox input "false"
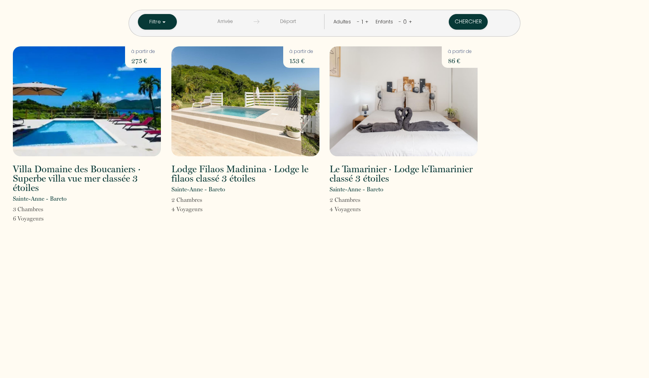
click at [165, 19] on button "Filtre" at bounding box center [157, 22] width 39 height 16
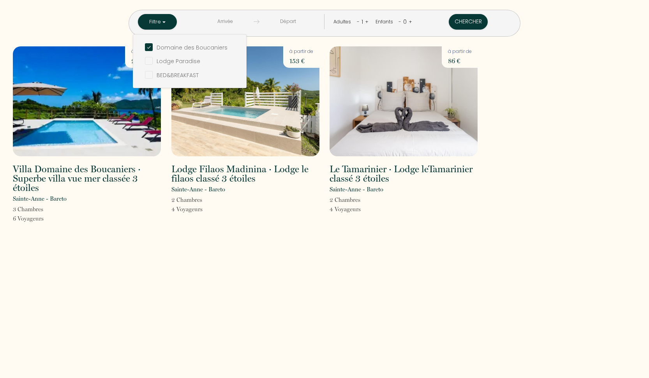
click at [150, 63] on Paradise "checkbox" at bounding box center [195, 60] width 101 height 8
checkbox Paradise "true"
click at [466, 20] on button "Chercher" at bounding box center [468, 22] width 39 height 16
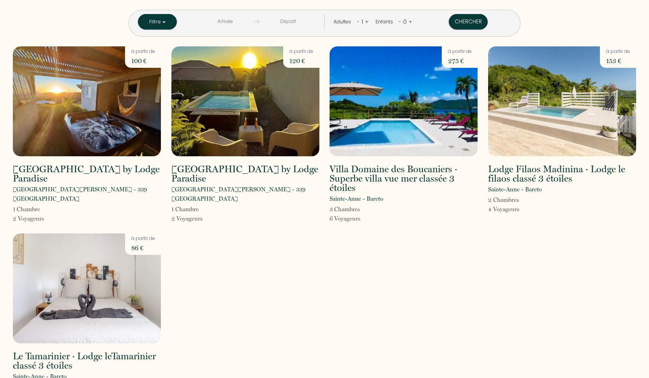
click at [166, 16] on button "Filtre" at bounding box center [157, 22] width 39 height 16
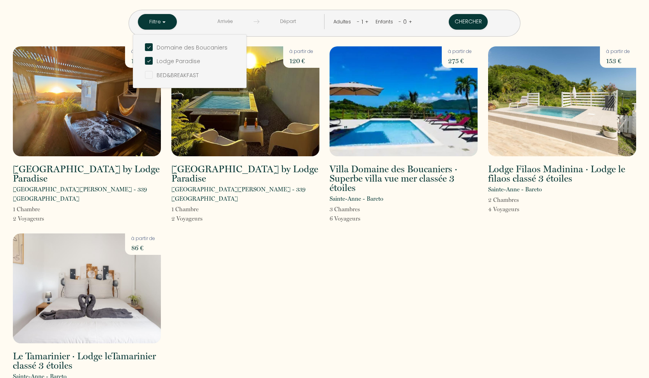
click at [148, 77] on input "checkbox" at bounding box center [195, 74] width 101 height 8
checkbox input "true"
click at [460, 18] on button "Chercher" at bounding box center [468, 22] width 39 height 16
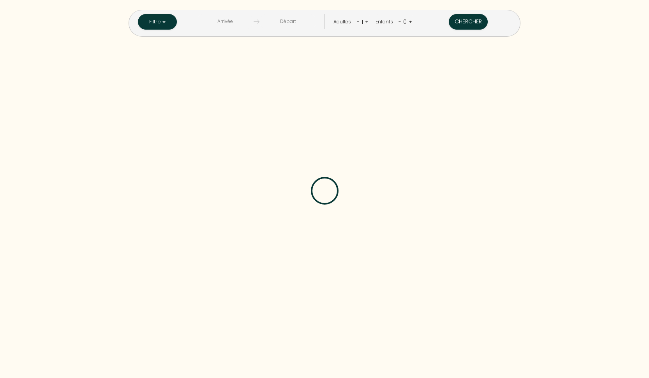
checkbox Boucaniers "false"
checkbox Paradise "false"
checkbox input "false"
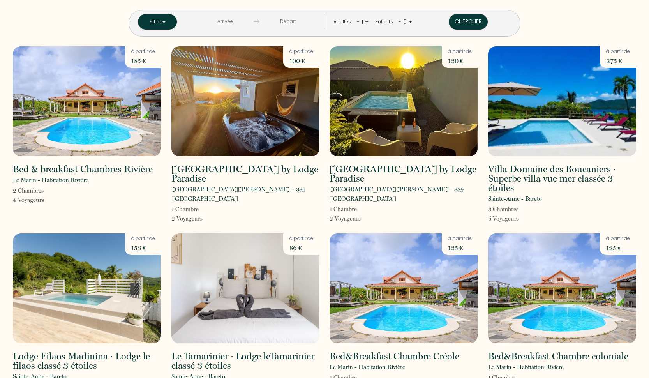
click at [171, 21] on button "Filtre" at bounding box center [157, 22] width 39 height 16
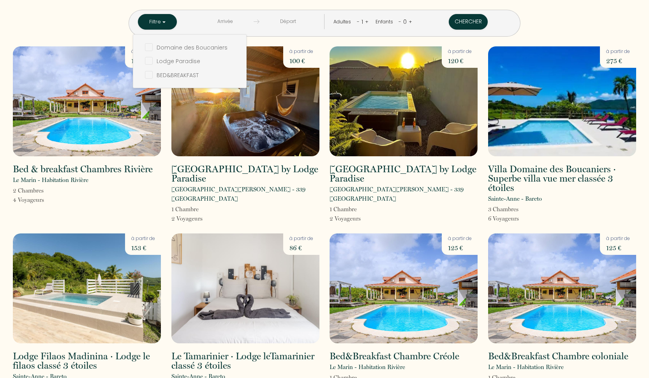
click at [151, 50] on Boucaniers "checkbox" at bounding box center [195, 47] width 101 height 8
checkbox Boucaniers "true"
checkbox Paradise "false"
checkbox input "false"
click at [462, 20] on button "Chercher" at bounding box center [468, 22] width 39 height 16
